Goal: Task Accomplishment & Management: Manage account settings

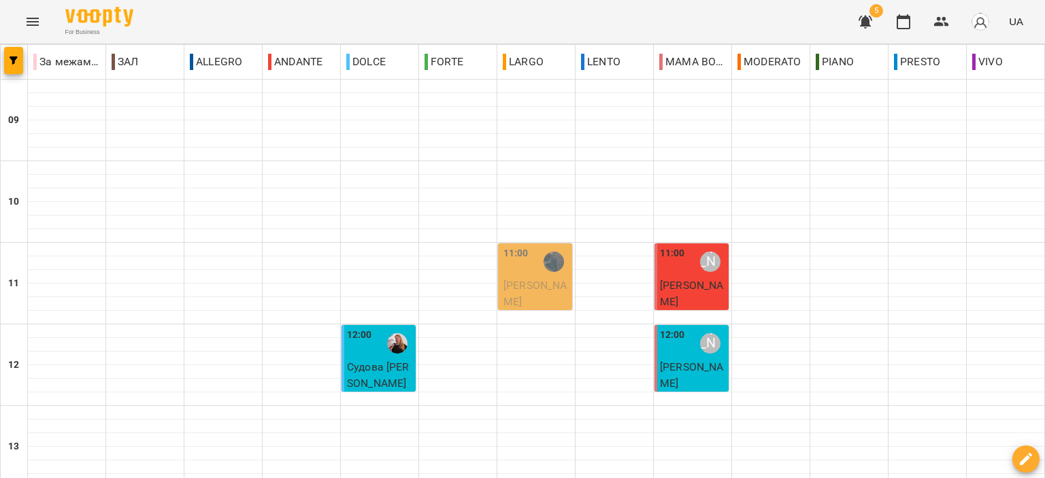
scroll to position [603, 0]
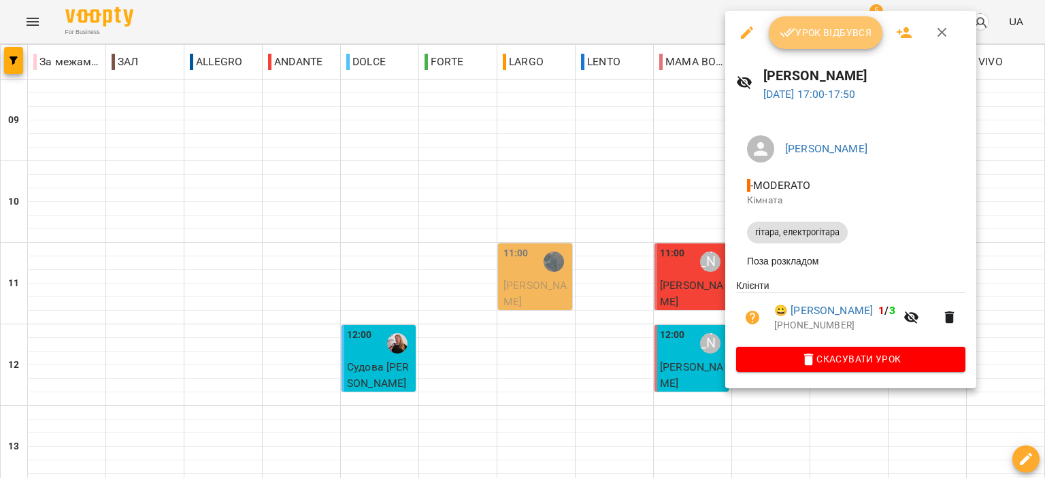
click at [834, 28] on span "Урок відбувся" at bounding box center [826, 32] width 93 height 16
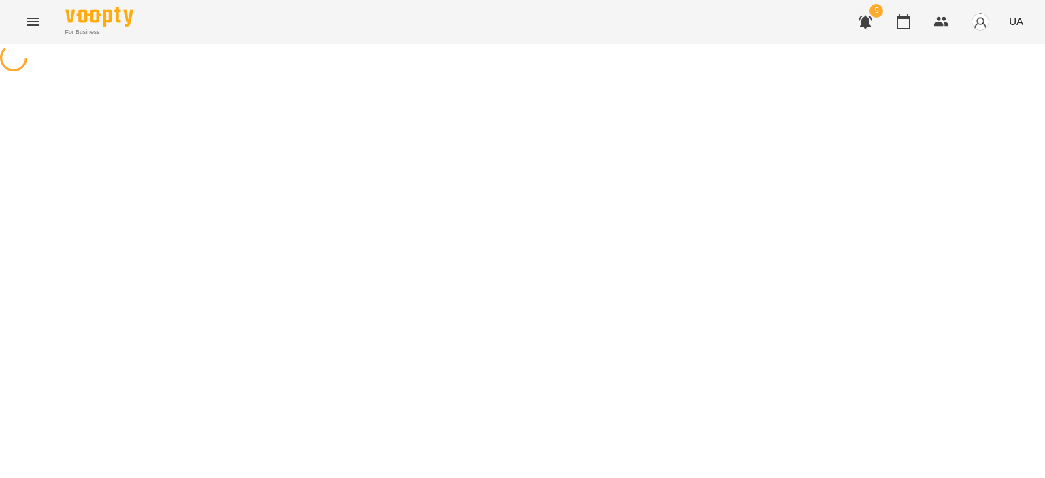
click at [838, 36] on div "For Business 5 UA" at bounding box center [522, 22] width 1045 height 44
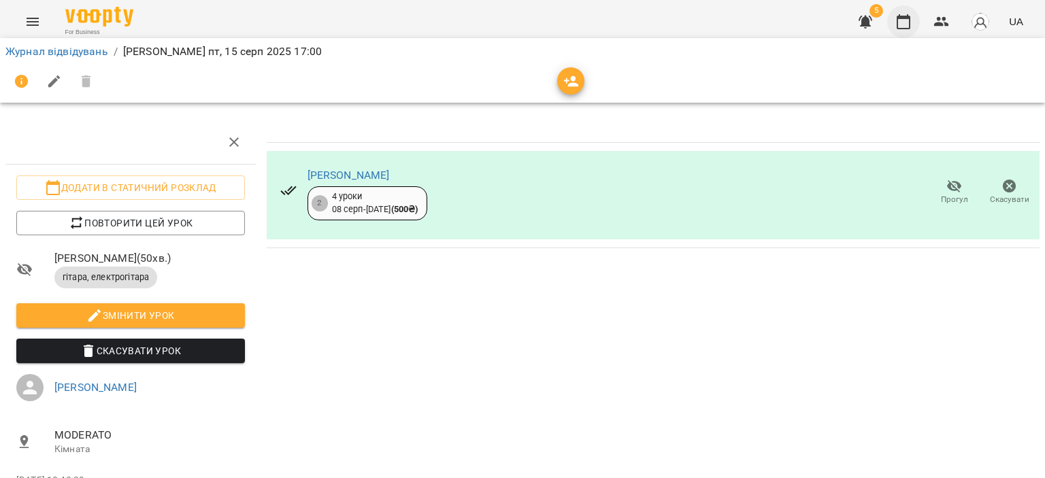
click at [906, 25] on icon "button" at bounding box center [903, 22] width 16 height 16
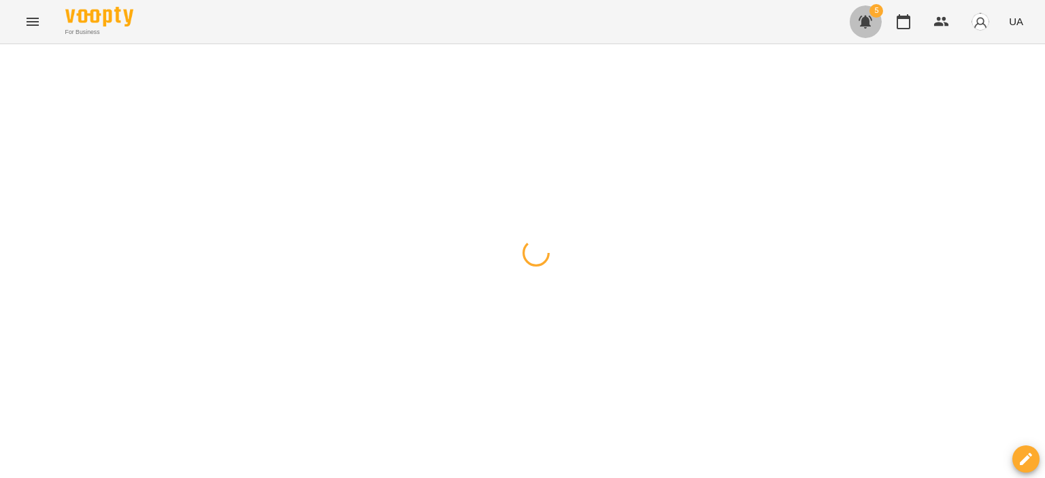
click at [860, 18] on icon "button" at bounding box center [866, 22] width 14 height 13
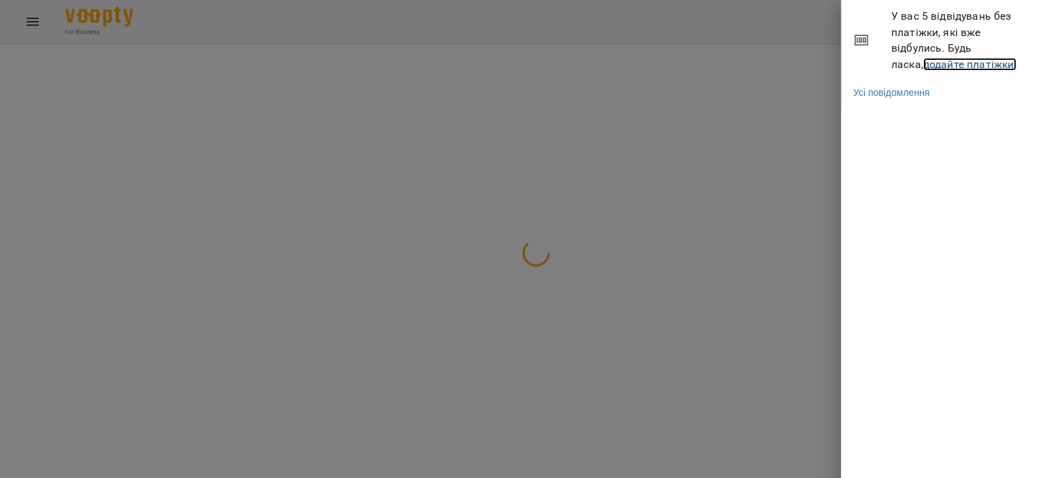
click at [931, 59] on link "додайте платіжки!" at bounding box center [970, 64] width 94 height 13
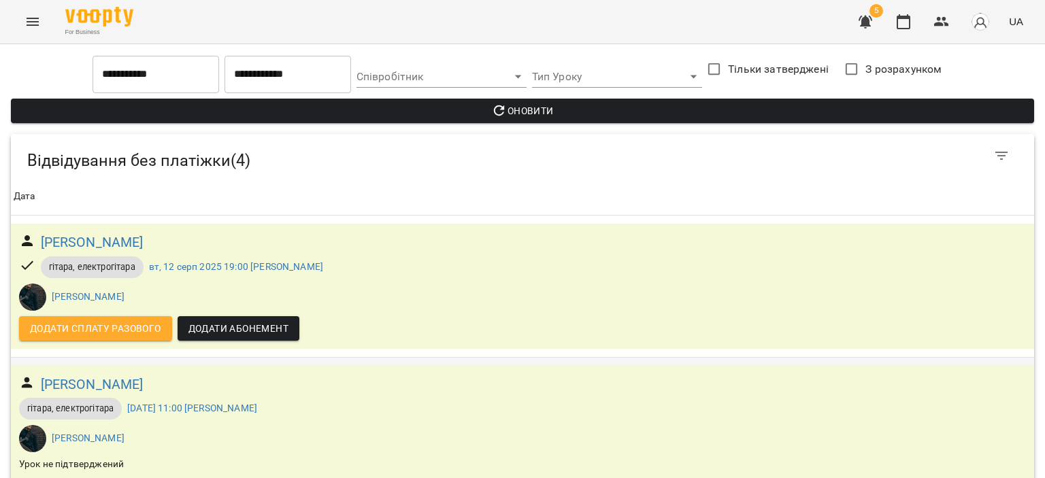
scroll to position [235, 0]
click at [901, 23] on icon "button" at bounding box center [903, 22] width 16 height 16
